Goal: Task Accomplishment & Management: Manage account settings

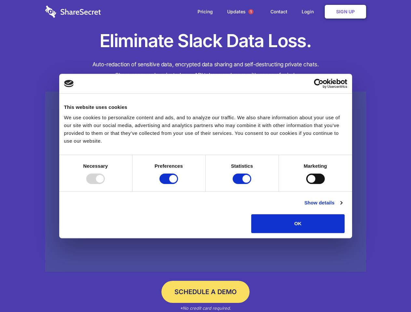
click at [105, 184] on div at bounding box center [95, 179] width 19 height 10
click at [178, 184] on input "Preferences" at bounding box center [168, 179] width 19 height 10
checkbox input "false"
click at [243, 184] on input "Statistics" at bounding box center [241, 179] width 19 height 10
checkbox input "false"
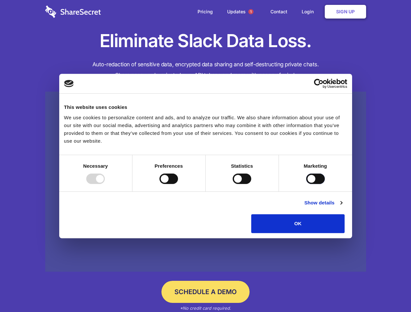
click at [306, 184] on input "Marketing" at bounding box center [315, 179] width 19 height 10
checkbox input "true"
